Goal: Navigation & Orientation: Find specific page/section

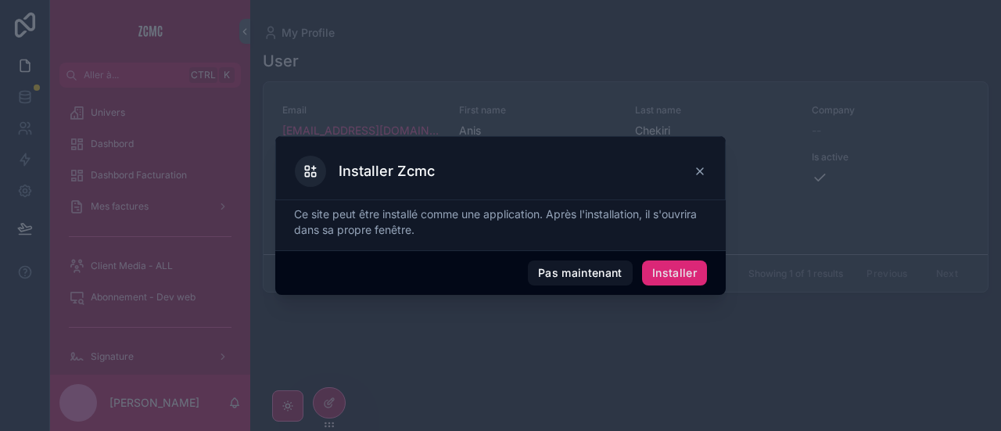
click at [684, 274] on font "Installer" at bounding box center [674, 272] width 45 height 13
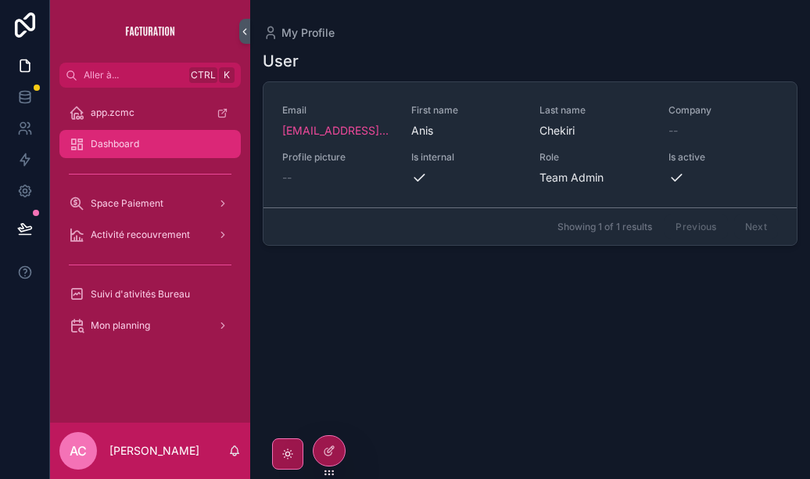
click at [106, 144] on span "Dashboard" at bounding box center [115, 144] width 48 height 13
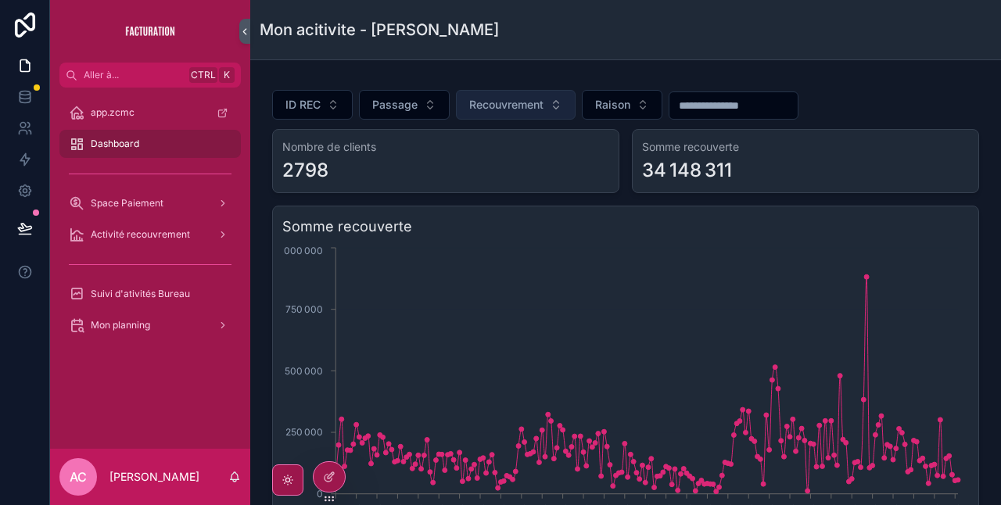
click at [540, 110] on span "Recouvrement" at bounding box center [506, 105] width 74 height 16
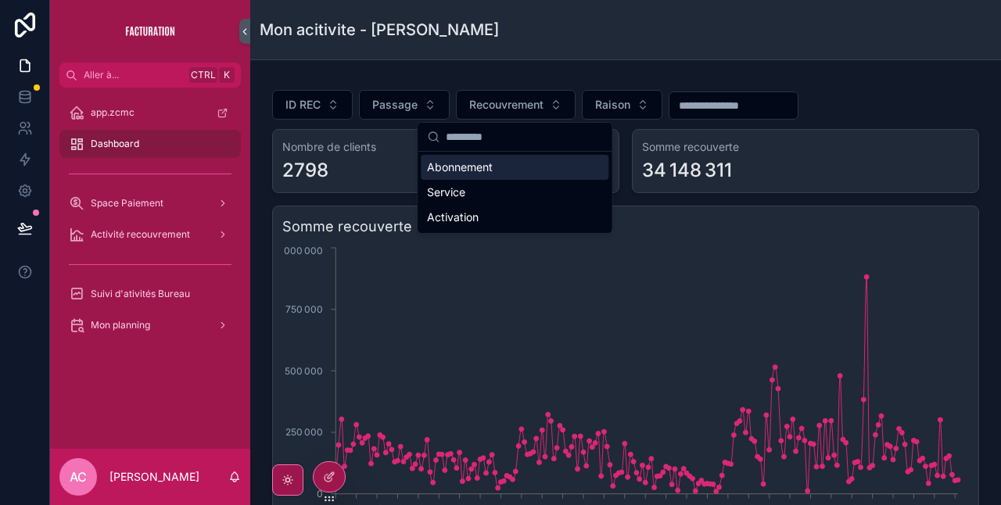
click at [729, 106] on input "contenu déroulant" at bounding box center [733, 106] width 128 height 22
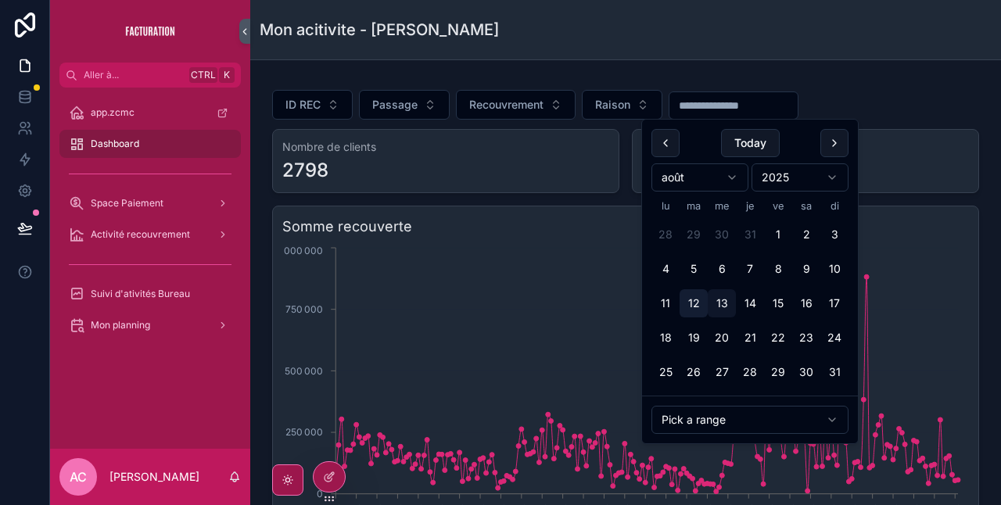
click at [698, 303] on button "12" at bounding box center [694, 303] width 28 height 28
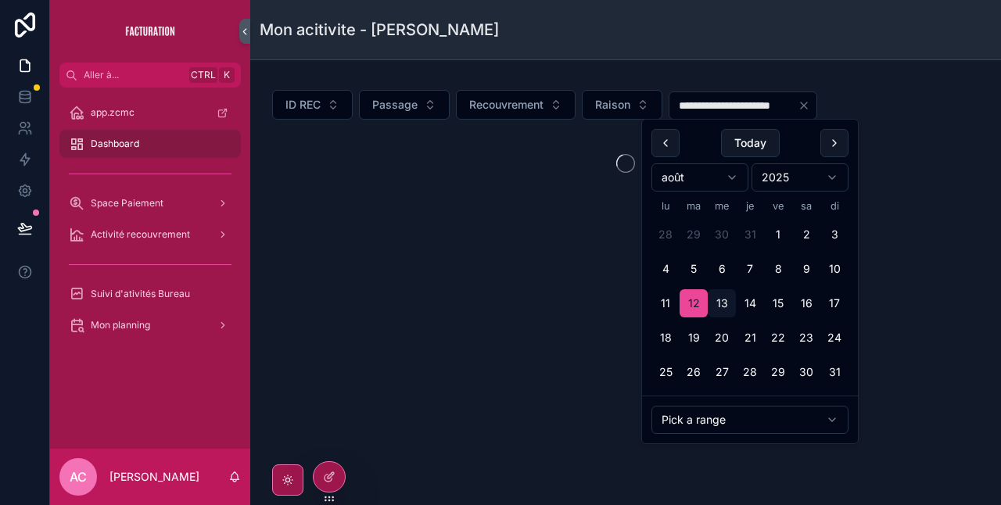
click at [582, 240] on div "**********" at bounding box center [625, 182] width 751 height 244
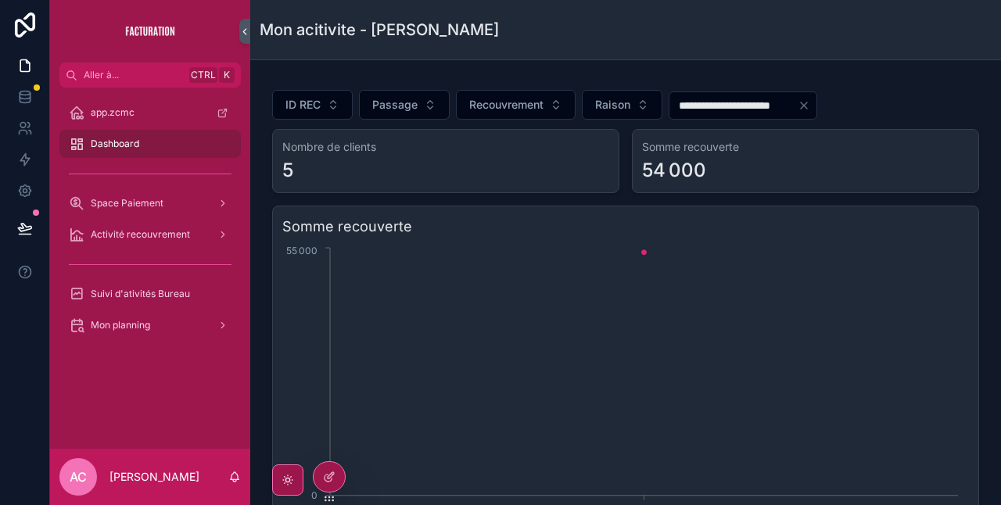
click at [704, 103] on input "**********" at bounding box center [733, 106] width 128 height 22
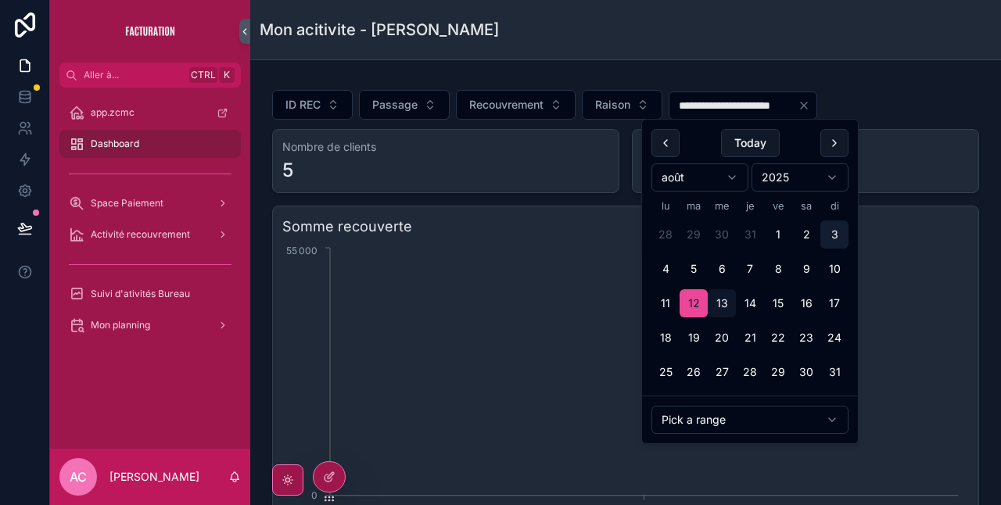
click at [832, 239] on button "3" at bounding box center [834, 235] width 28 height 28
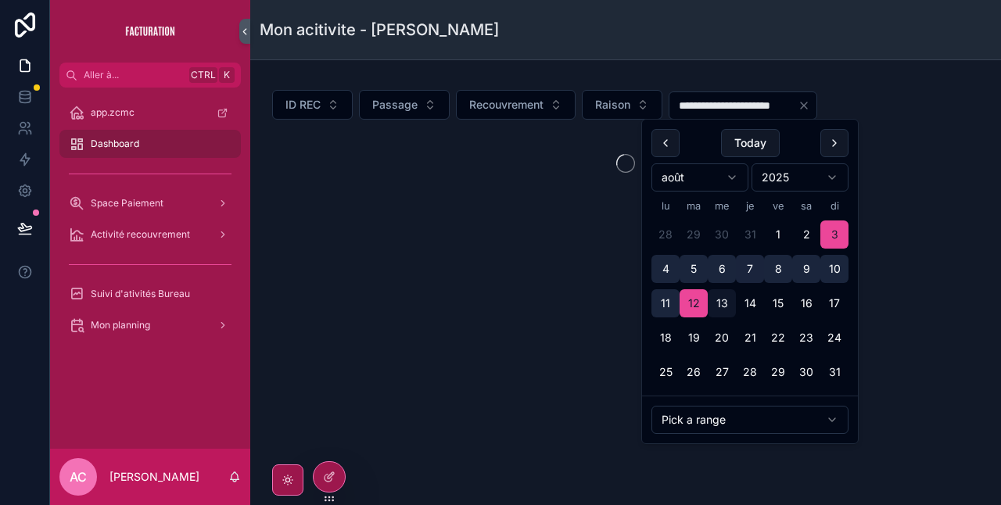
click at [744, 267] on button "7" at bounding box center [750, 269] width 28 height 28
type input "**********"
click at [611, 323] on div "**********" at bounding box center [625, 164] width 751 height 329
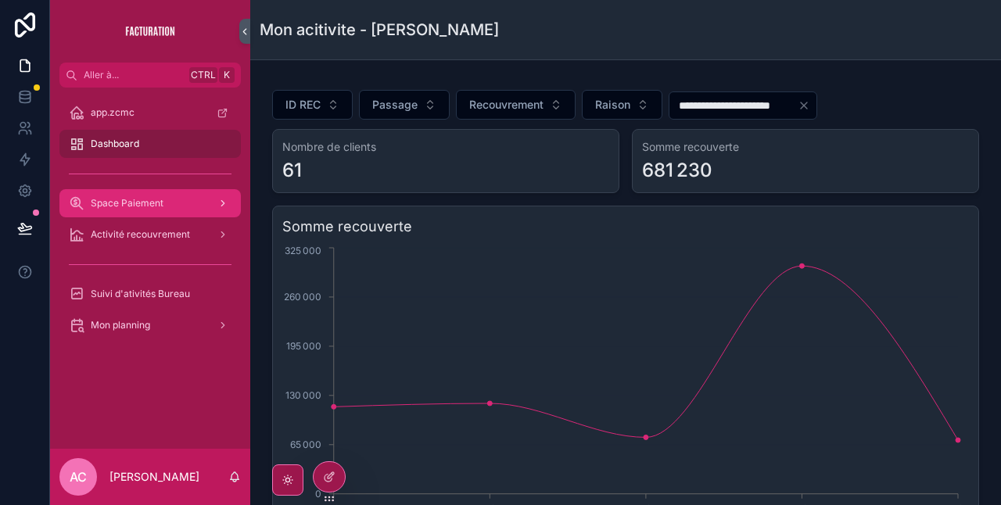
click at [124, 206] on span "Space Paiement" at bounding box center [127, 203] width 73 height 13
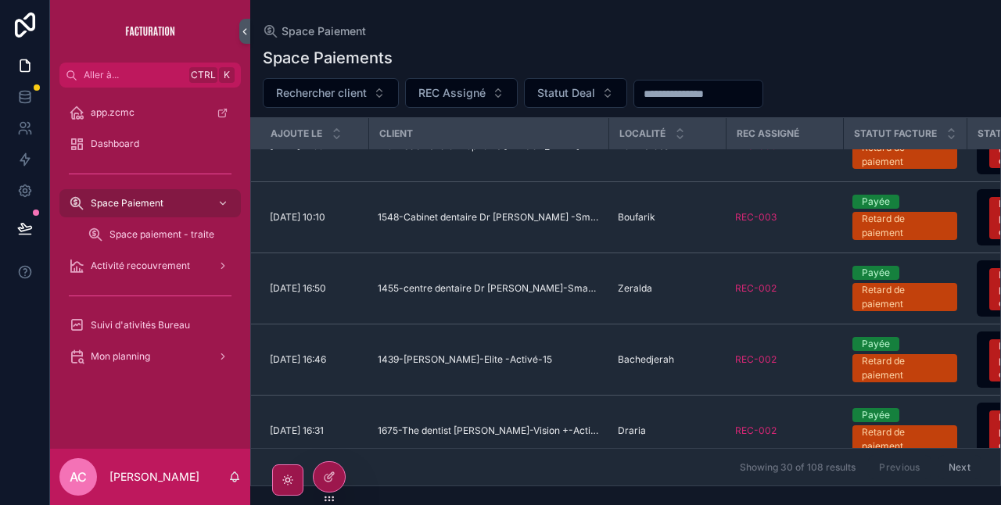
scroll to position [1819, 0]
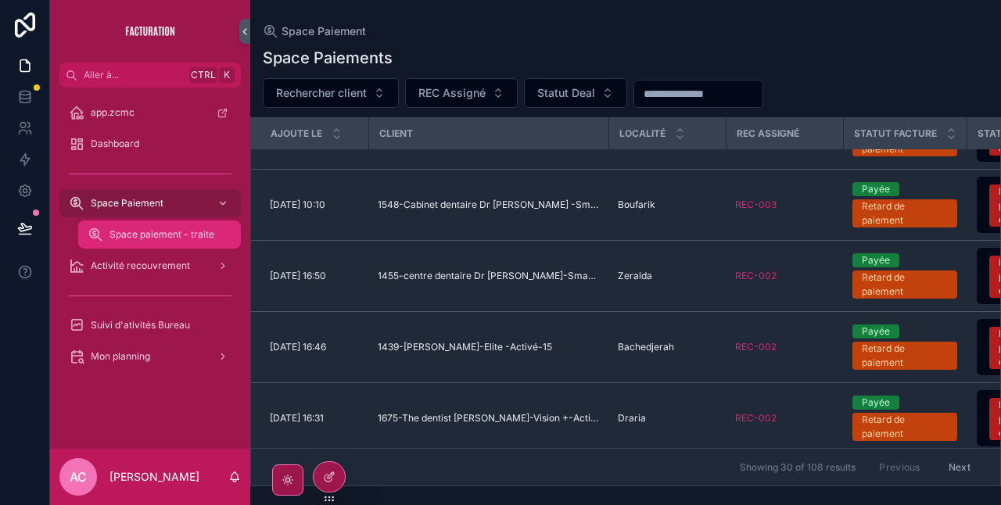
click at [178, 238] on span "Space paiement - traite" at bounding box center [161, 234] width 105 height 13
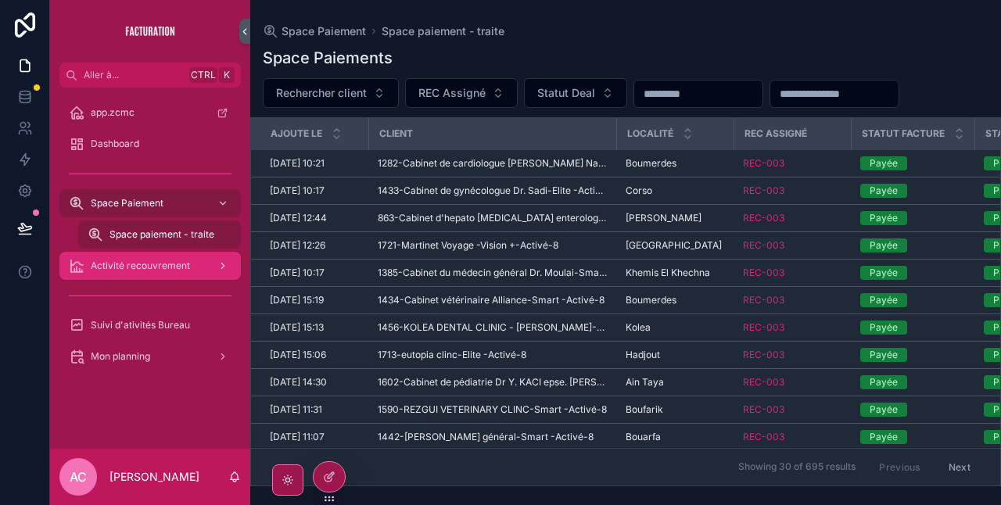
click at [156, 269] on span "Activité recouvrement" at bounding box center [140, 266] width 99 height 13
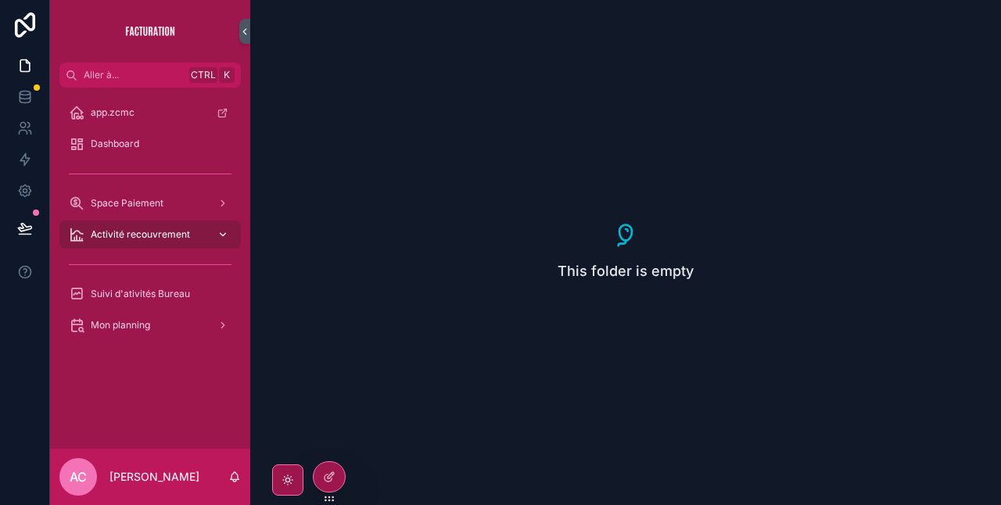
click at [221, 234] on icon "contenu déroulant" at bounding box center [223, 234] width 5 height 3
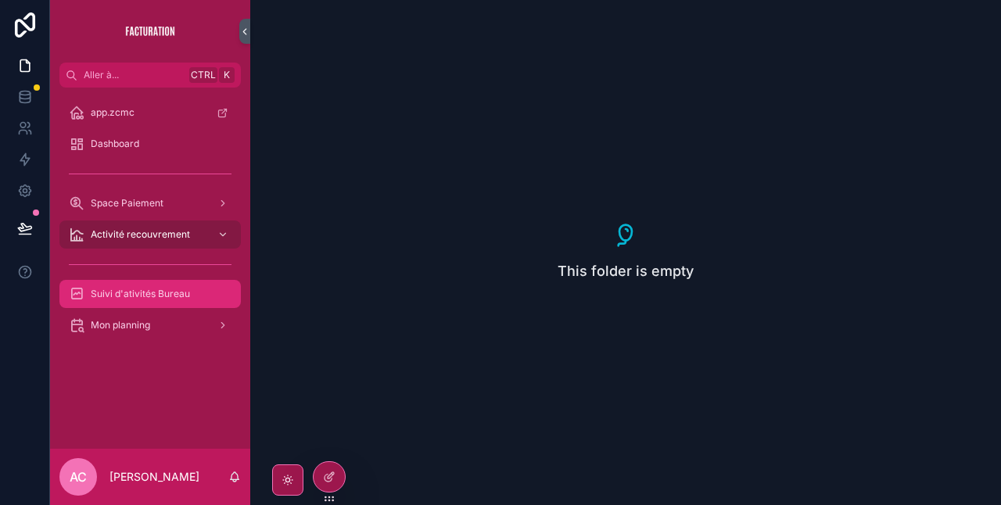
click at [178, 300] on span "Suivi d'ativités Bureau" at bounding box center [140, 294] width 99 height 13
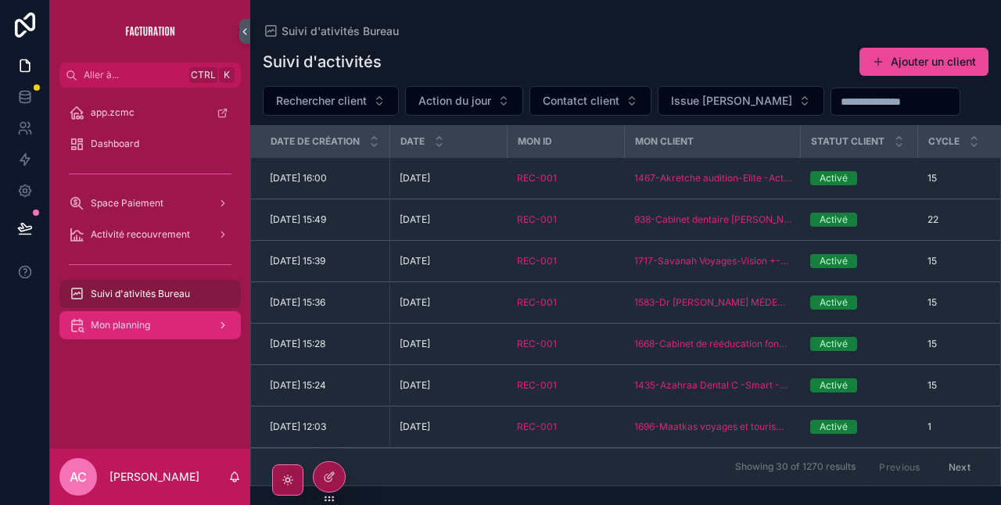
click at [171, 325] on div "Mon planning" at bounding box center [150, 325] width 163 height 25
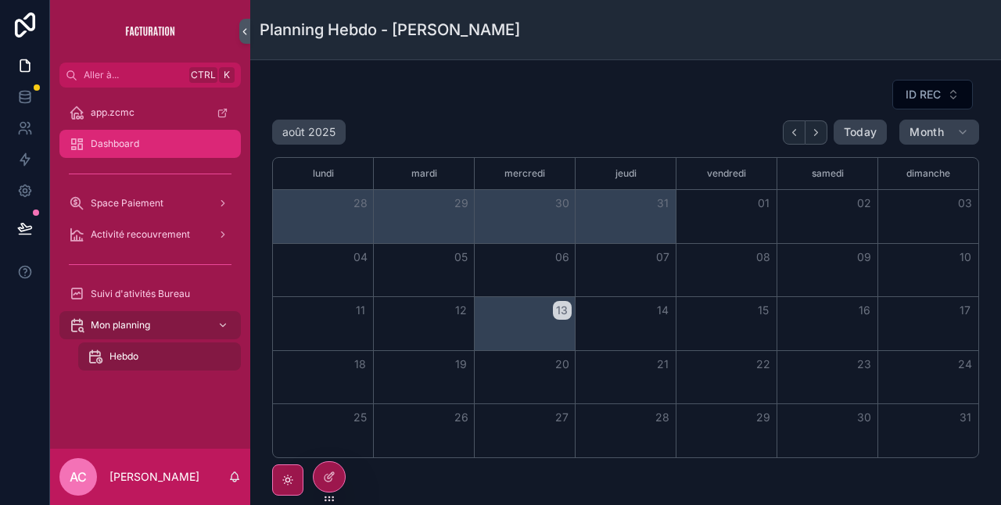
click at [130, 144] on span "Dashboard" at bounding box center [115, 144] width 48 height 13
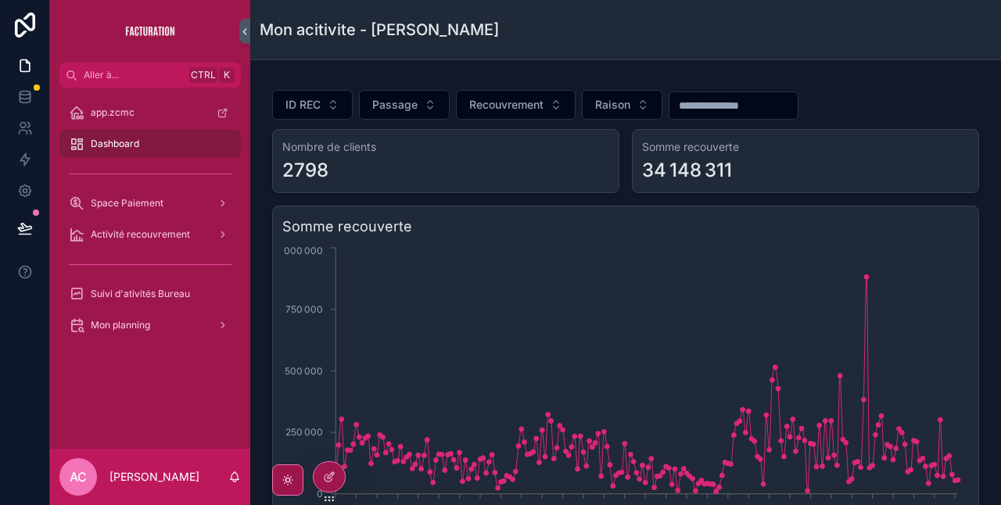
click at [709, 102] on input "contenu déroulant" at bounding box center [733, 106] width 128 height 22
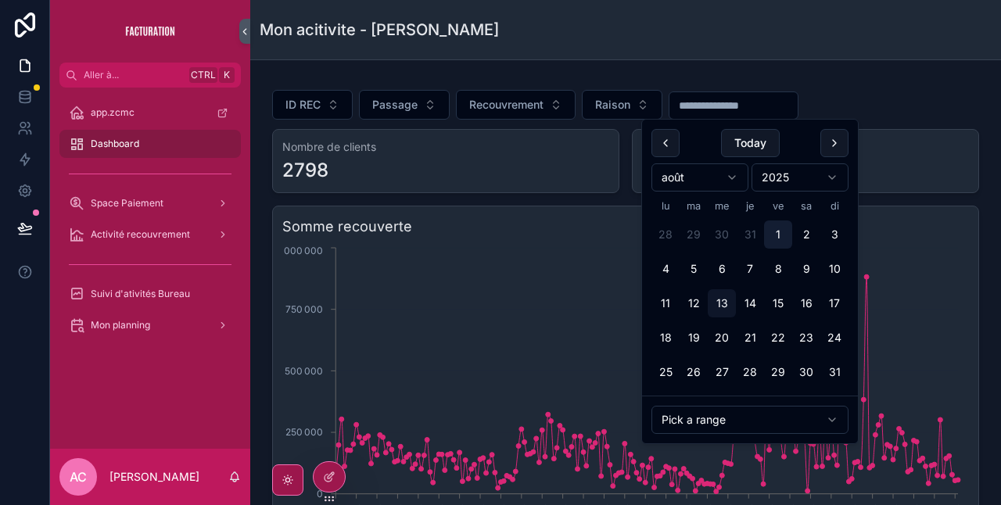
click at [777, 238] on button "1" at bounding box center [778, 235] width 28 height 28
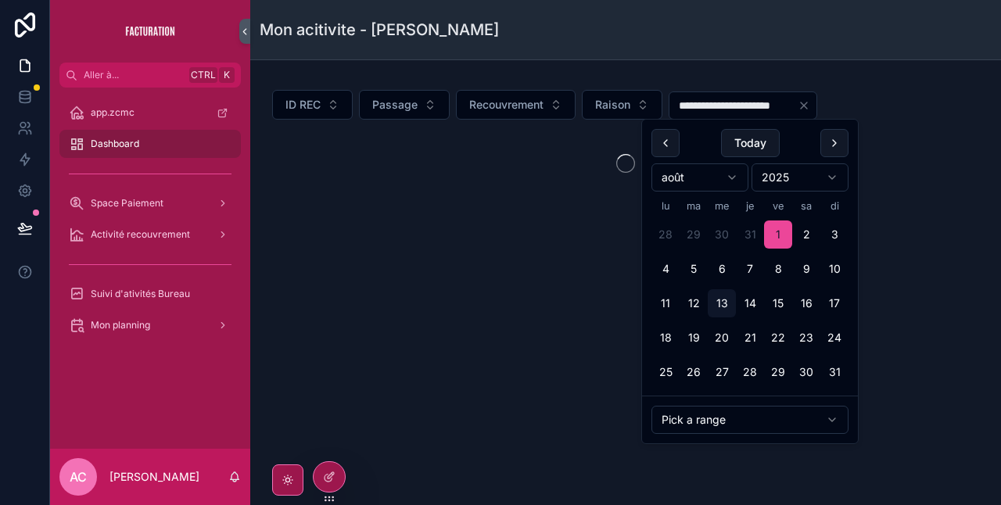
click at [719, 305] on button "13" at bounding box center [722, 303] width 28 height 28
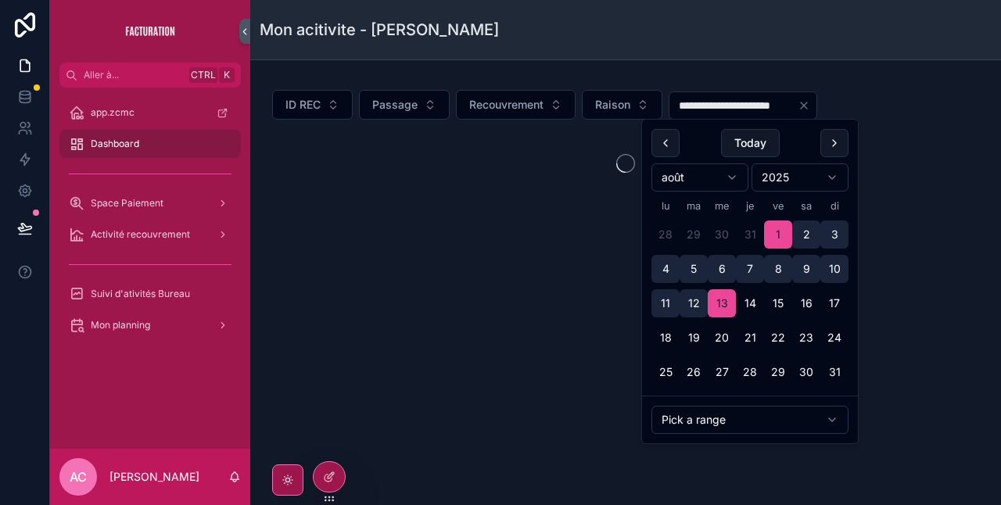
type input "**********"
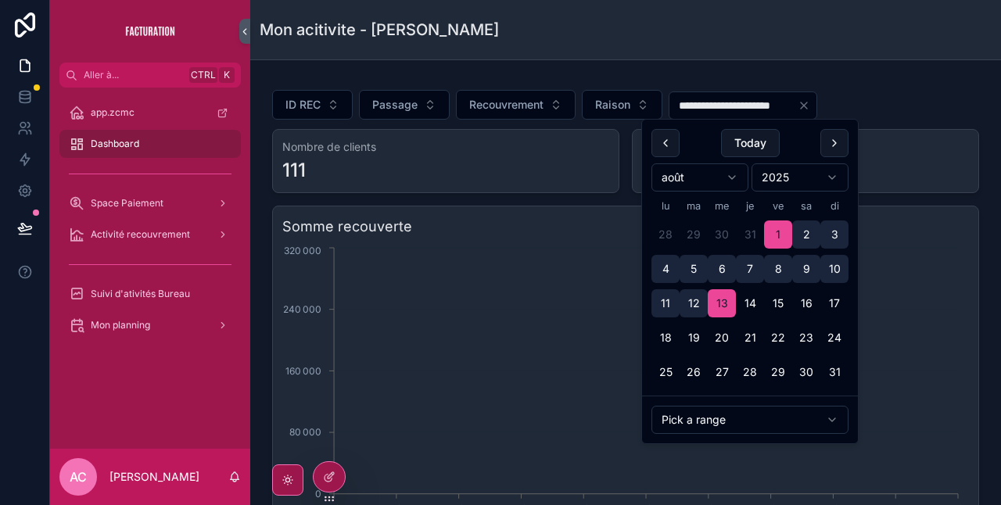
click at [540, 263] on div "01/08/2025 03/08/2025 04/08/2025 05/08/2025 06/08/2025 07/08/2025 08/08/2025 10…" at bounding box center [625, 394] width 687 height 300
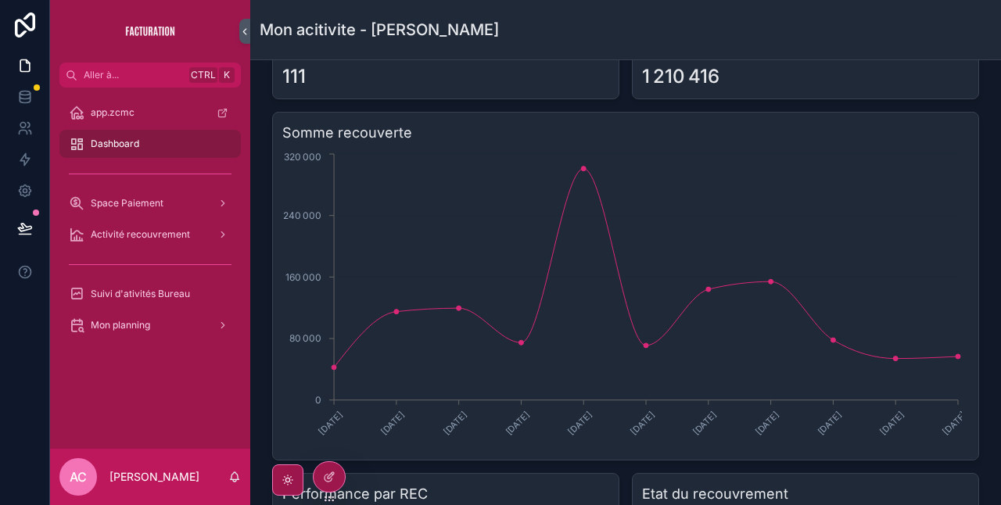
scroll to position [93, 0]
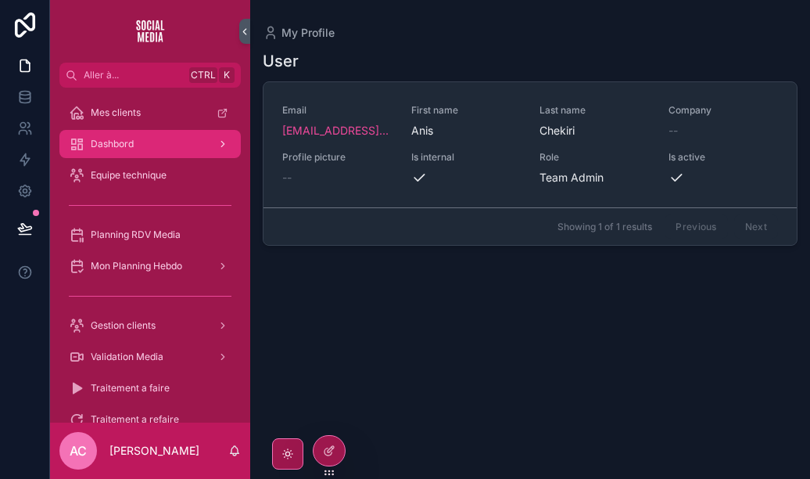
click at [117, 149] on span "Dashbord" at bounding box center [112, 144] width 43 height 13
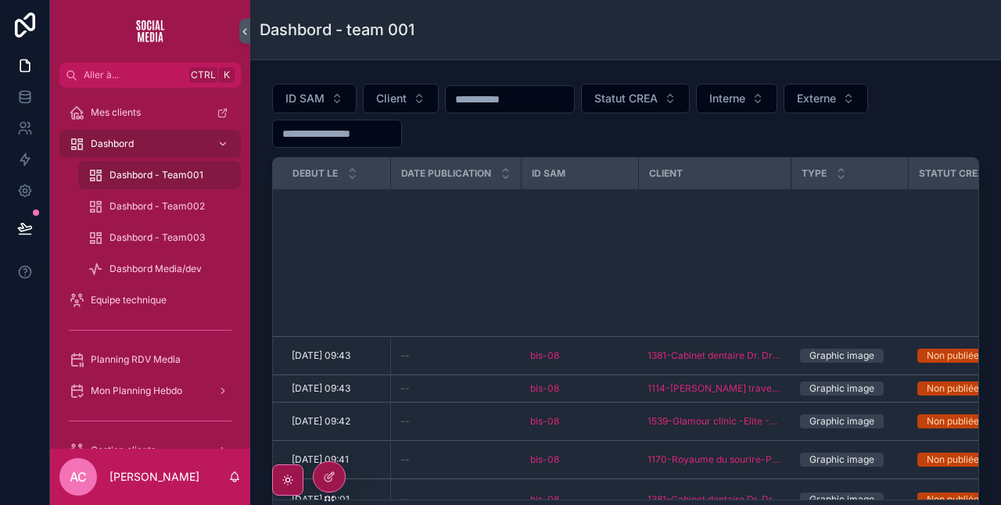
scroll to position [627, 0]
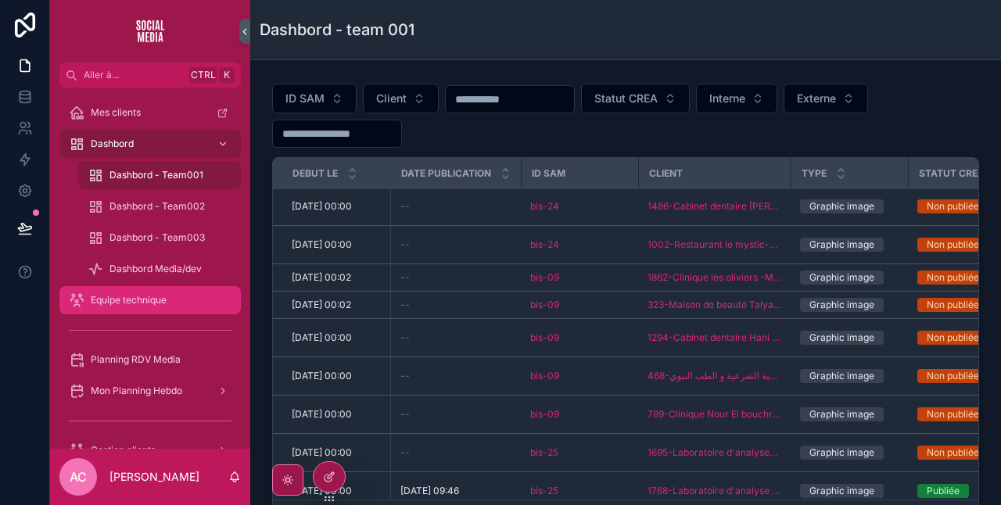
click at [142, 309] on div "Equipe technique" at bounding box center [150, 300] width 163 height 25
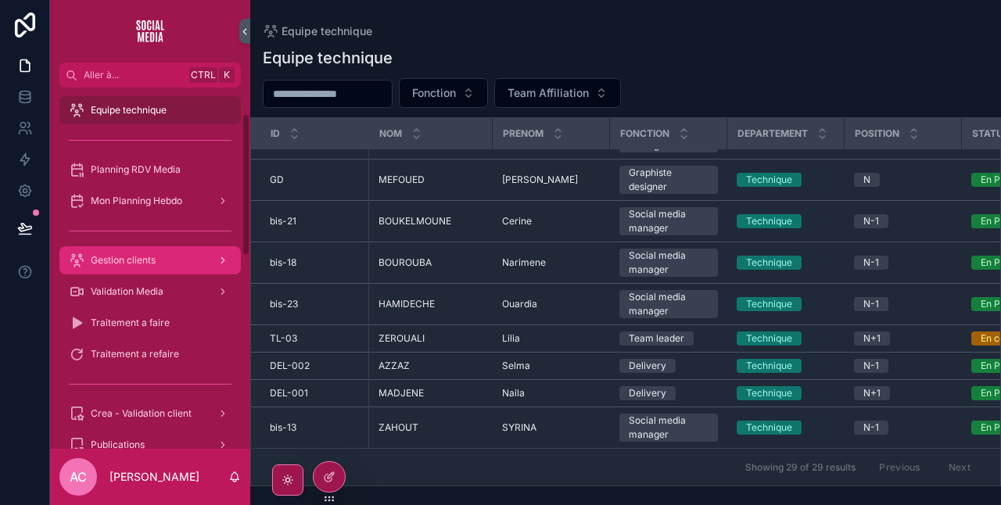
scroll to position [67, 0]
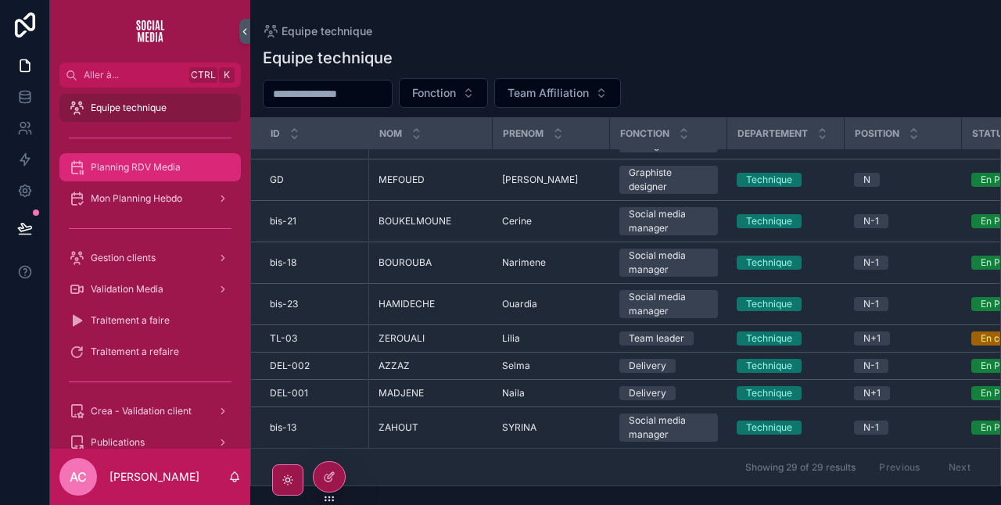
click at [131, 163] on span "Planning RDV Media" at bounding box center [136, 167] width 90 height 13
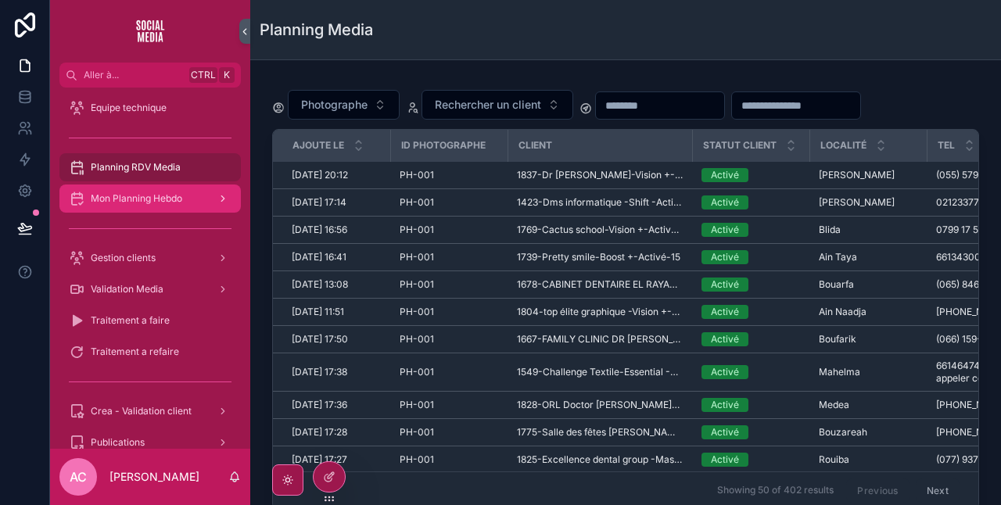
click at [128, 202] on span "Mon Planning Hebdo" at bounding box center [137, 198] width 92 height 13
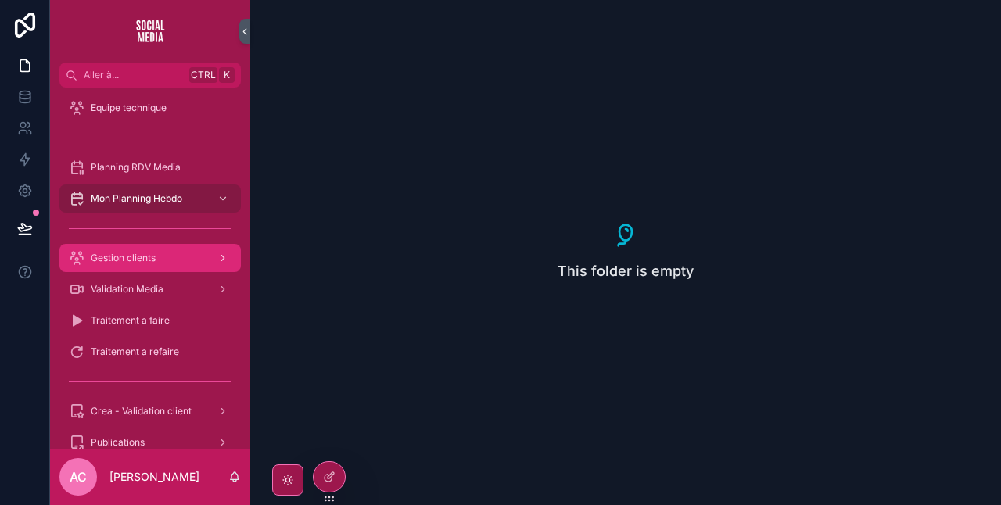
click at [142, 267] on div "Gestion clients" at bounding box center [150, 258] width 163 height 25
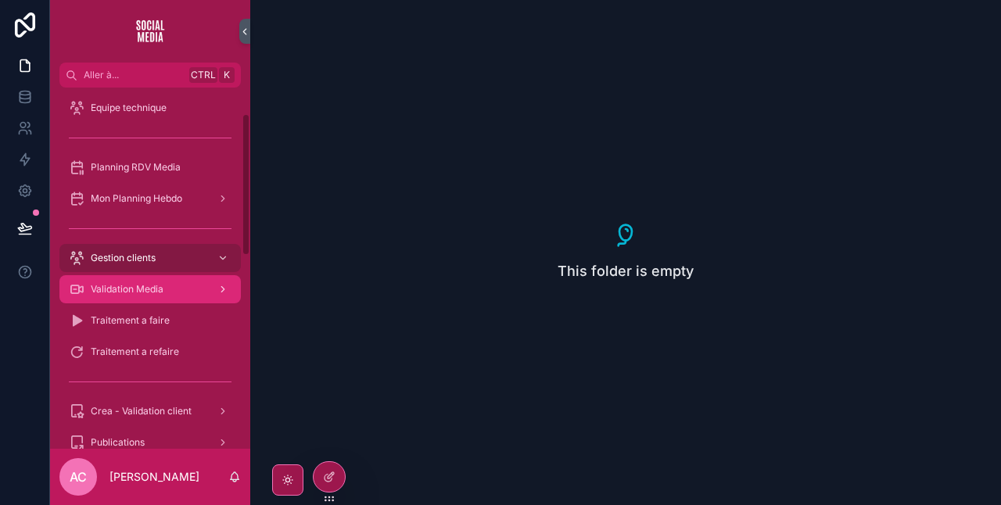
click at [129, 293] on span "Validation Media" at bounding box center [127, 289] width 73 height 13
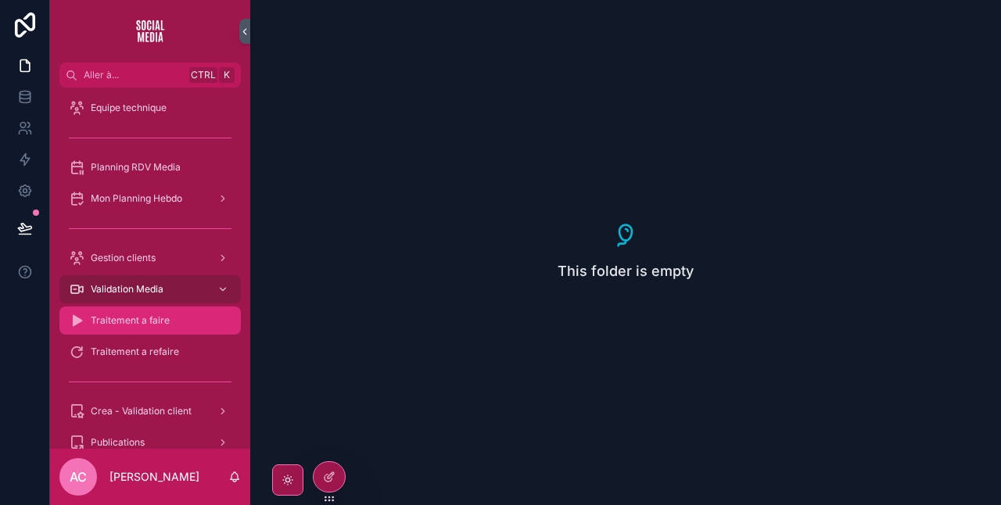
click at [153, 318] on span "Traitement a faire" at bounding box center [130, 320] width 79 height 13
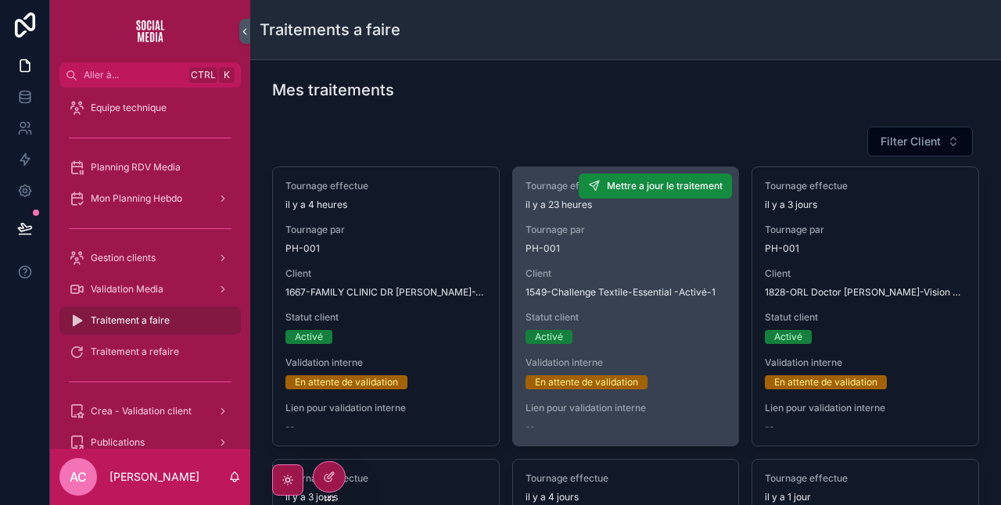
scroll to position [1, 0]
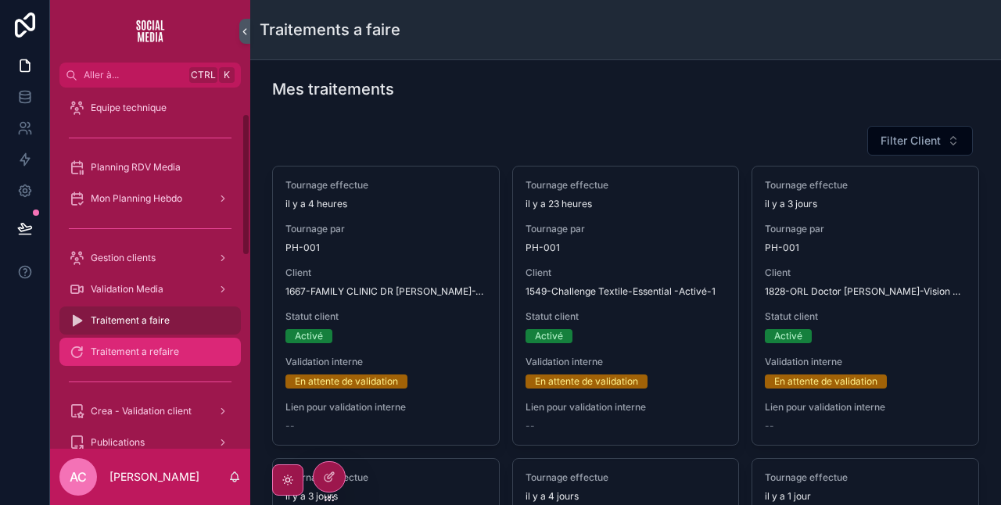
click at [77, 349] on icon "contenu déroulant" at bounding box center [77, 352] width 16 height 16
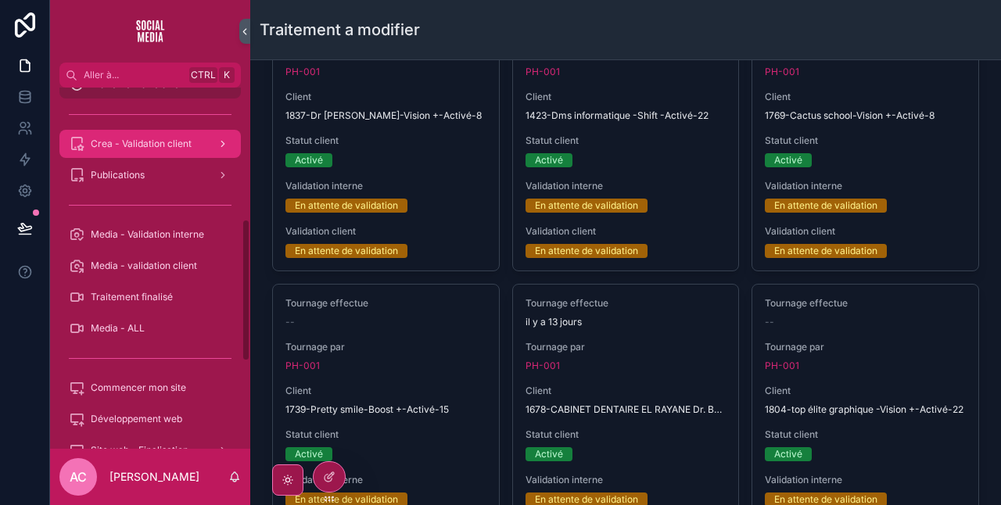
scroll to position [338, 0]
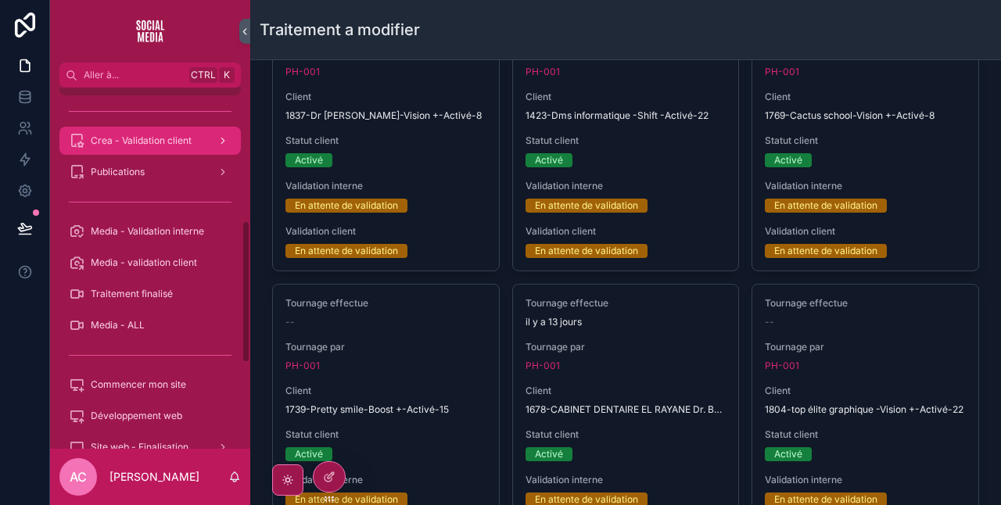
click at [140, 145] on span "Crea - Validation client" at bounding box center [141, 141] width 101 height 13
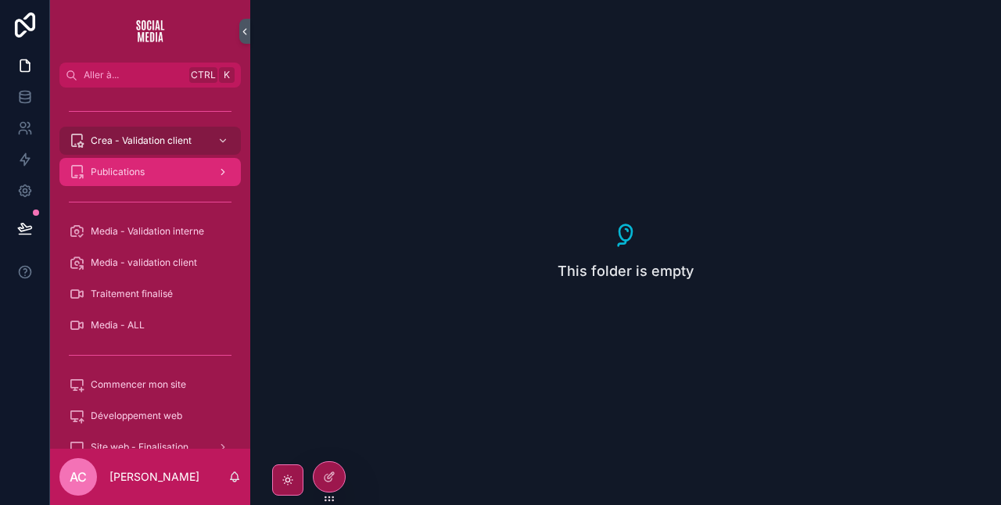
click at [158, 164] on div "Publications" at bounding box center [150, 172] width 163 height 25
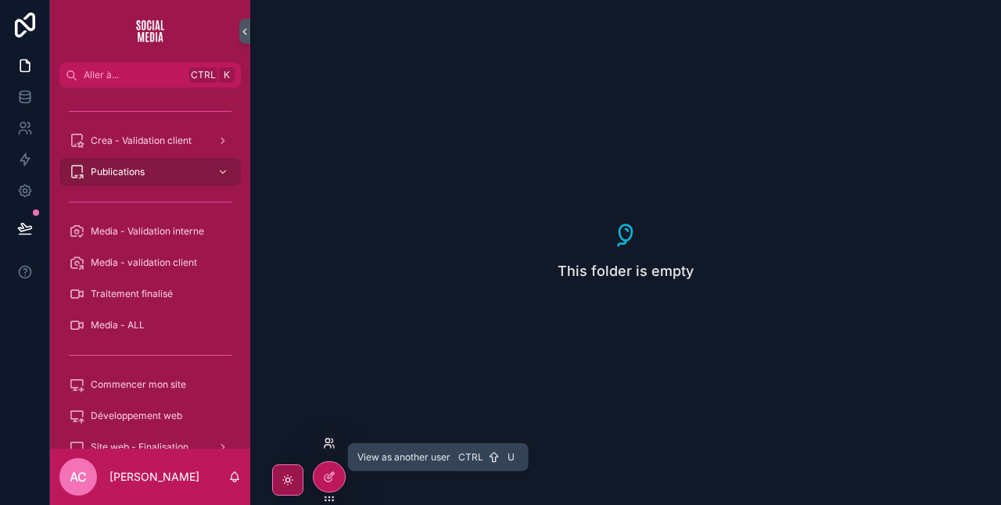
click at [328, 430] on icon at bounding box center [329, 443] width 13 height 13
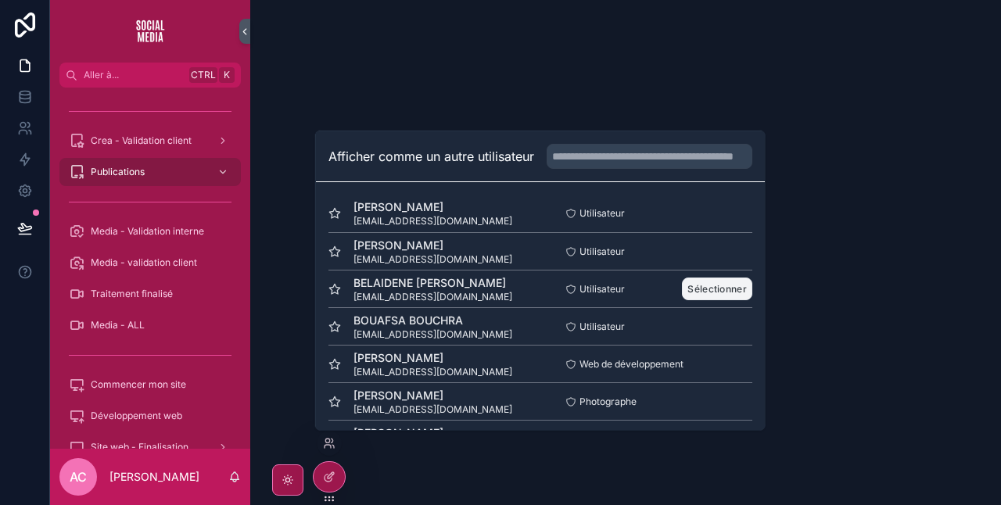
click at [687, 288] on font "Sélectionner" at bounding box center [716, 289] width 59 height 12
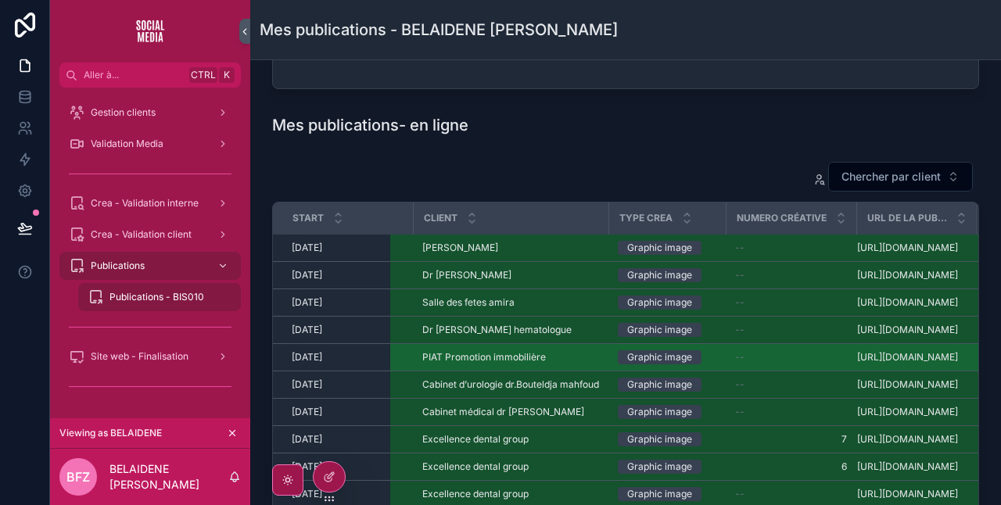
scroll to position [278, 120]
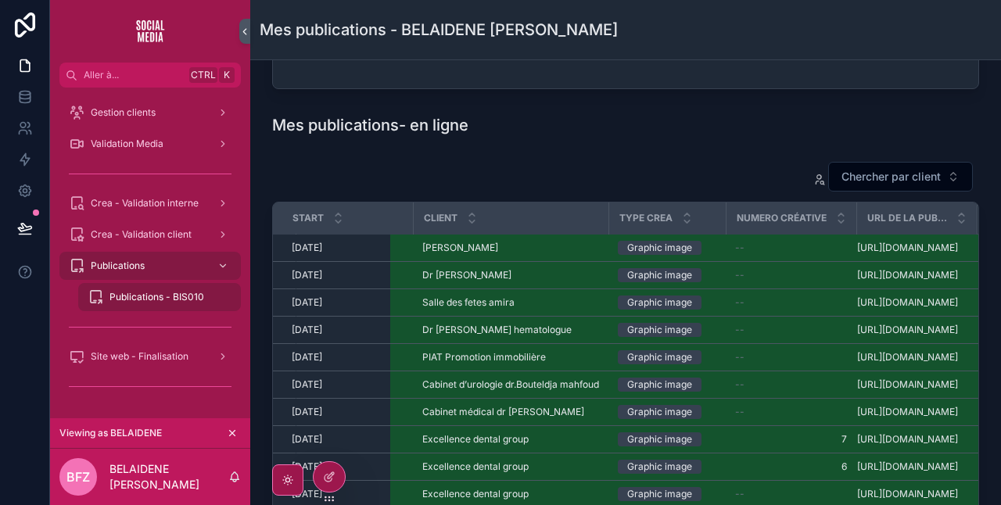
click at [200, 294] on span "Publications - BIS010" at bounding box center [156, 297] width 95 height 13
click at [142, 208] on span "Crea - Validation interne" at bounding box center [145, 203] width 108 height 13
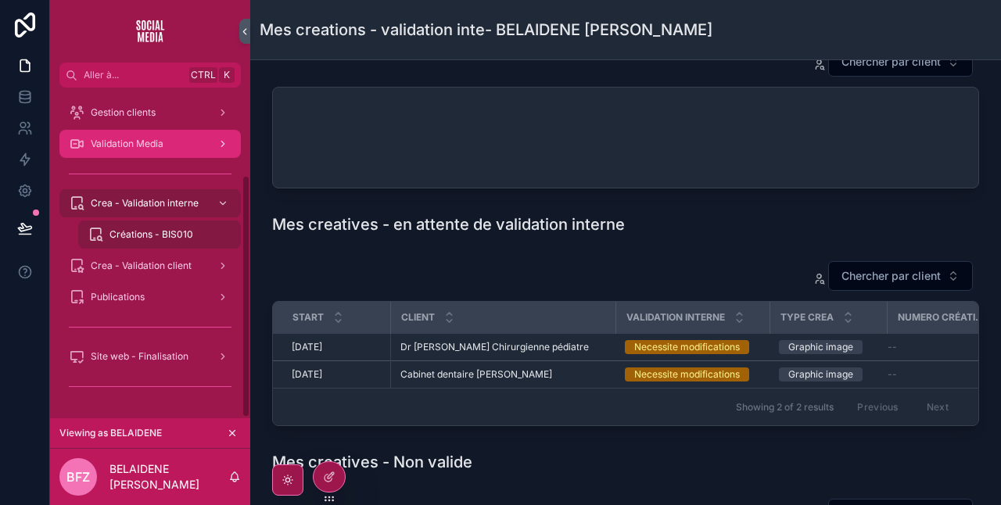
click at [125, 138] on span "Validation Media" at bounding box center [127, 144] width 73 height 13
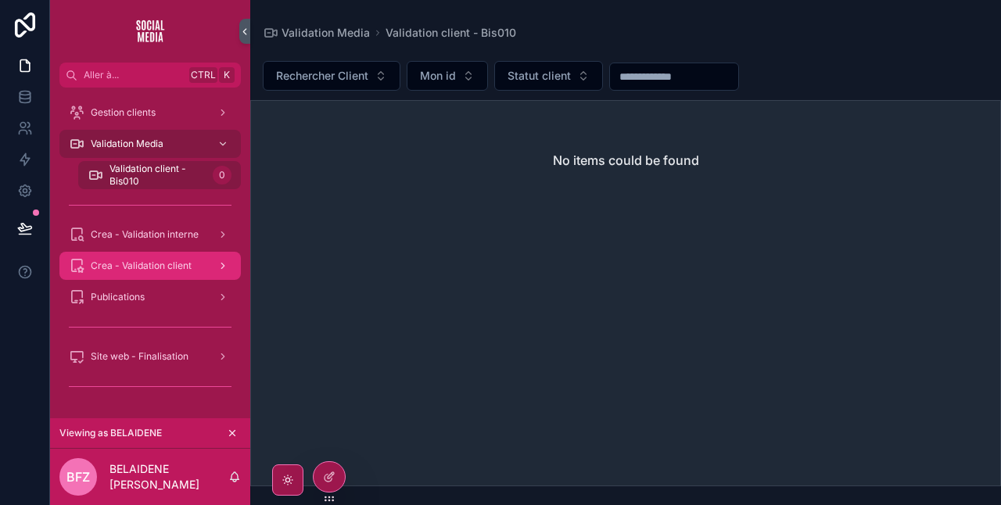
click at [153, 258] on div "Crea - Validation client" at bounding box center [150, 265] width 163 height 25
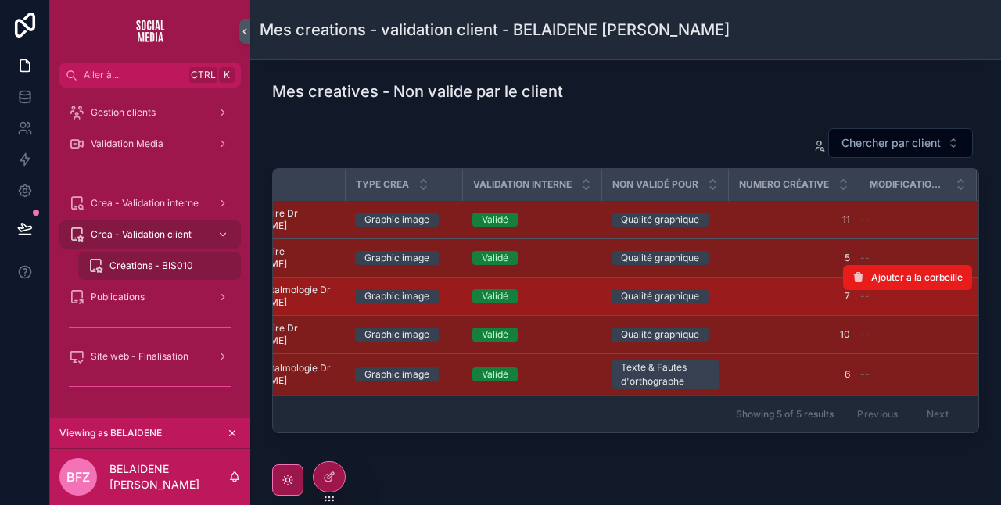
scroll to position [237, 0]
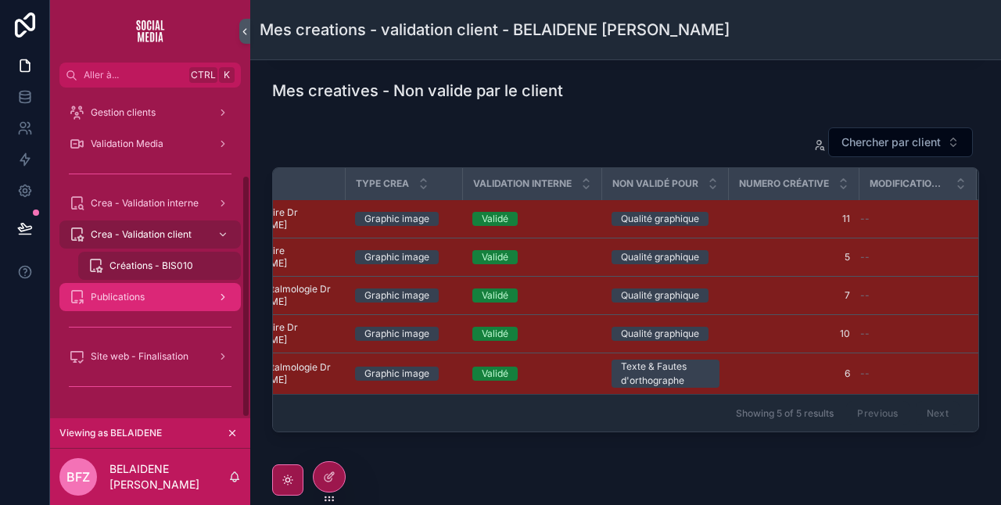
click at [208, 293] on div "Publications" at bounding box center [150, 297] width 163 height 25
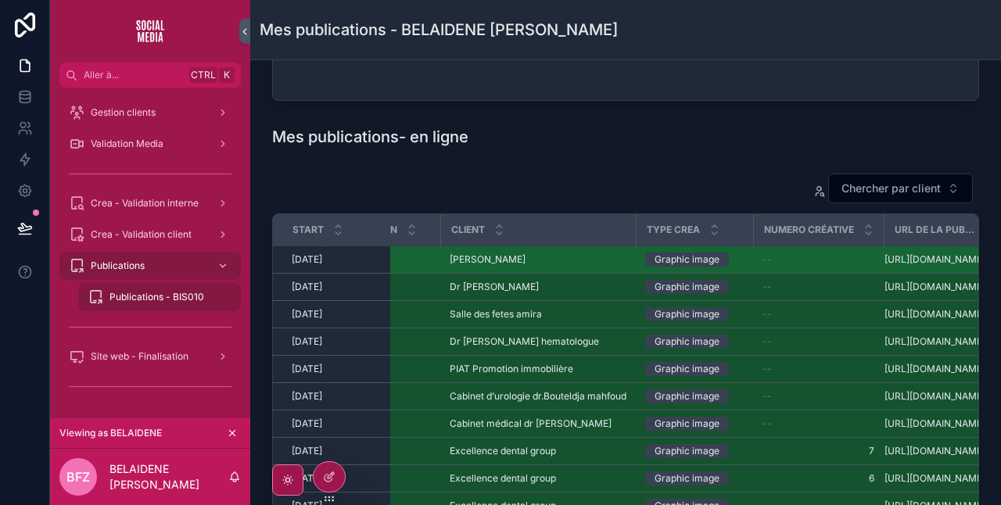
scroll to position [0, 120]
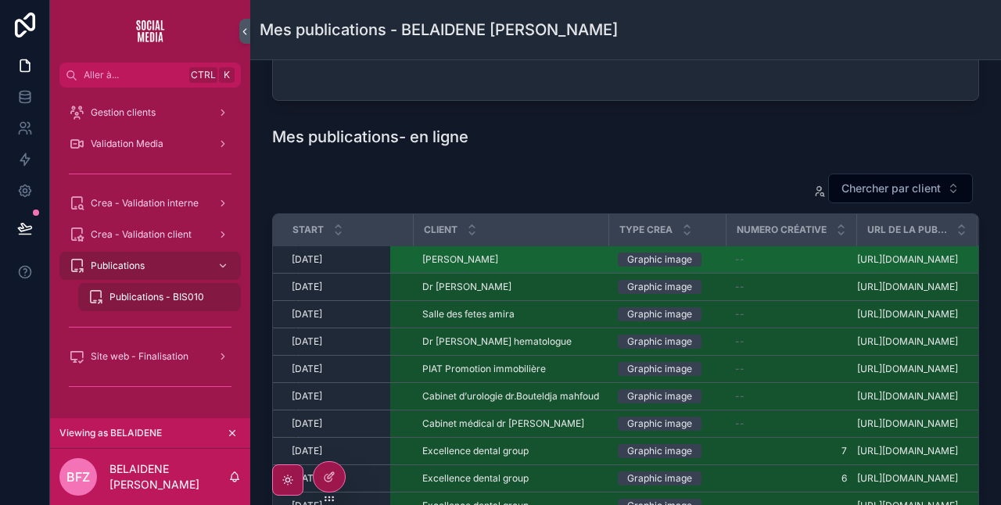
click at [885, 265] on span "https://share.google/twWDGaGXqQdHmfSlC" at bounding box center [907, 259] width 101 height 13
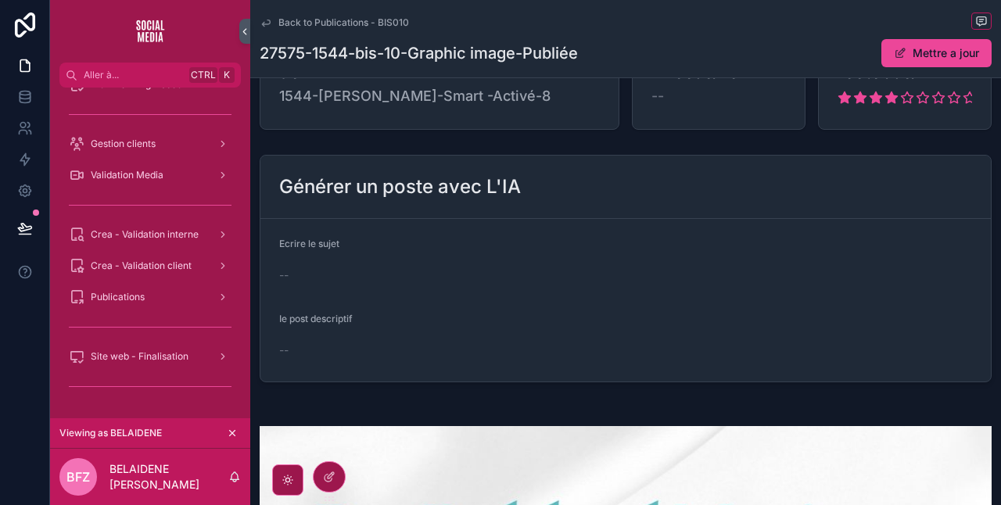
scroll to position [149, 0]
